Goal: Information Seeking & Learning: Learn about a topic

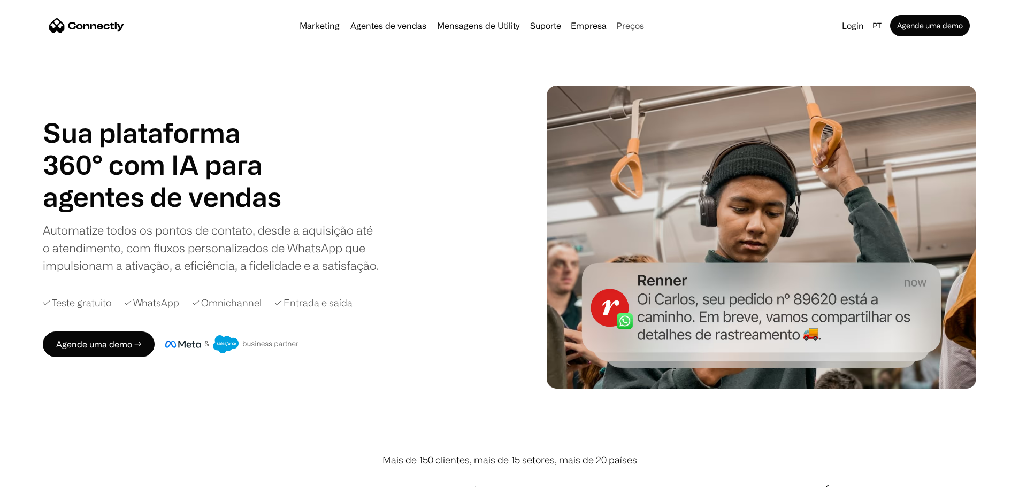
click at [648, 26] on link "Preços" at bounding box center [630, 25] width 36 height 9
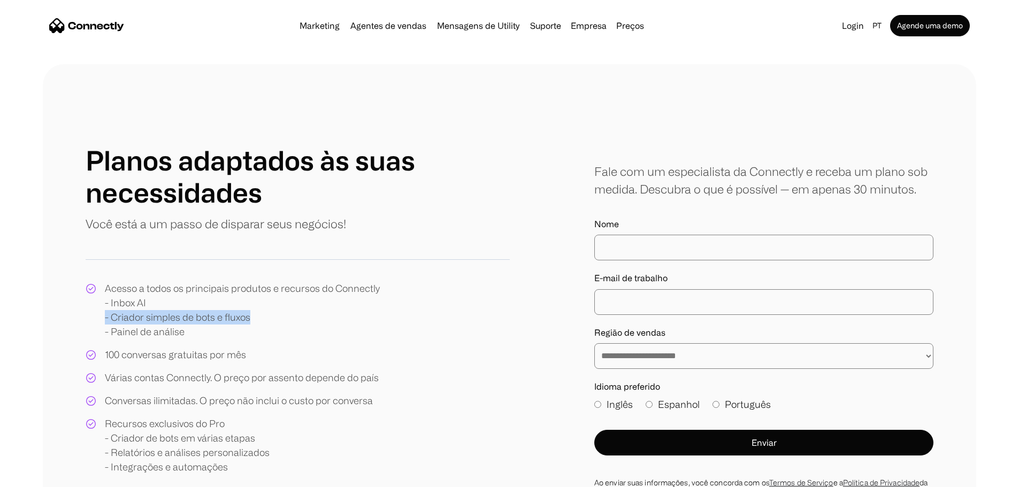
drag, startPoint x: 175, startPoint y: 354, endPoint x: 317, endPoint y: 351, distance: 142.3
click at [317, 339] on div "Acesso a todos os principais produtos e recursos do Connectly - Inbox AI - Cria…" at bounding box center [242, 310] width 275 height 58
click at [637, 30] on link "Preços" at bounding box center [630, 25] width 36 height 9
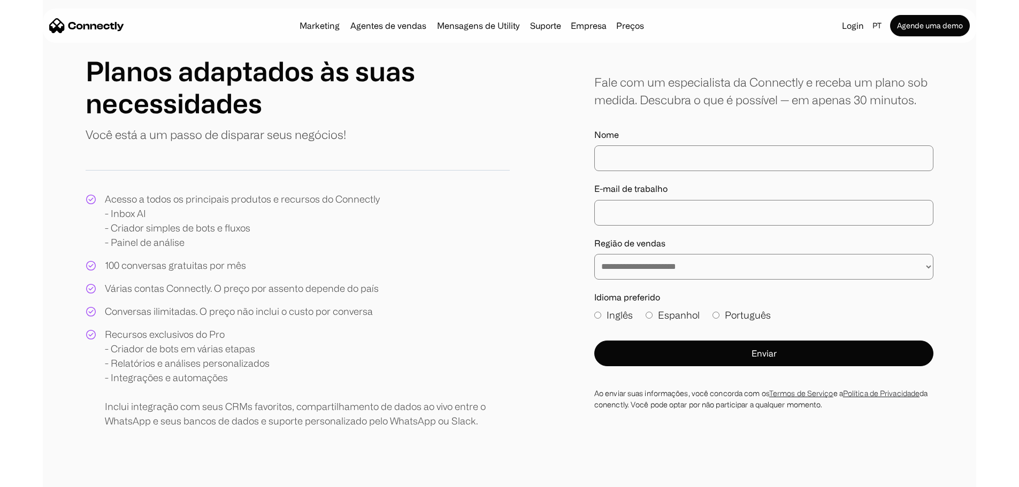
scroll to position [107, 0]
